Goal: Navigation & Orientation: Find specific page/section

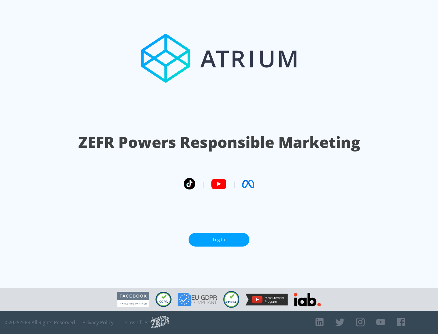
click at [219, 237] on link "Log In" at bounding box center [218, 240] width 61 height 14
